Goal: Task Accomplishment & Management: Use online tool/utility

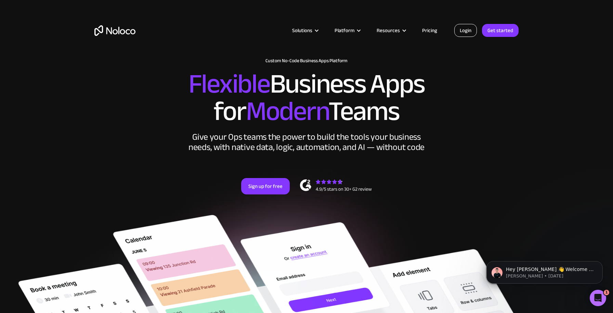
click at [472, 30] on link "Login" at bounding box center [465, 30] width 23 height 13
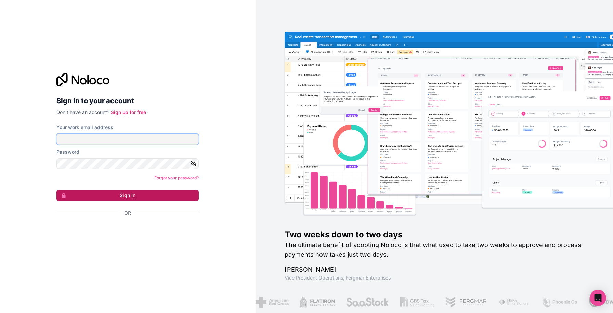
type input "zoe@gapconsulting.io"
click at [93, 199] on button "Sign in" at bounding box center [127, 196] width 142 height 12
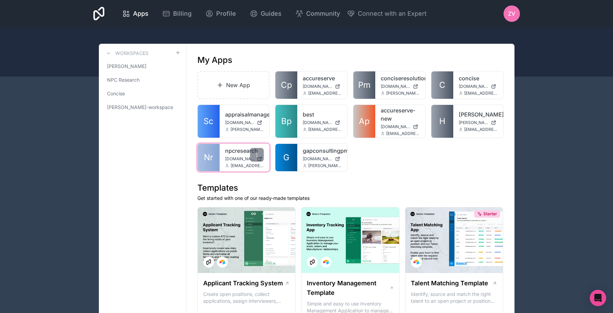
click at [211, 161] on span "Nr" at bounding box center [208, 157] width 9 height 11
